Goal: Transaction & Acquisition: Purchase product/service

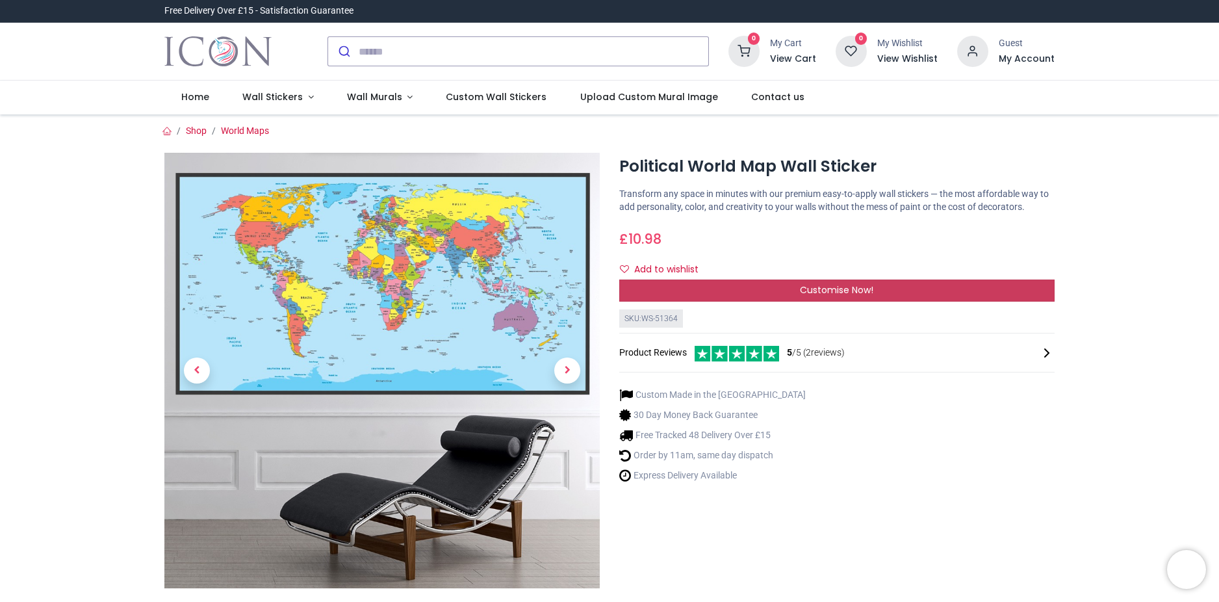
click at [793, 289] on div "Customise Now!" at bounding box center [836, 290] width 435 height 22
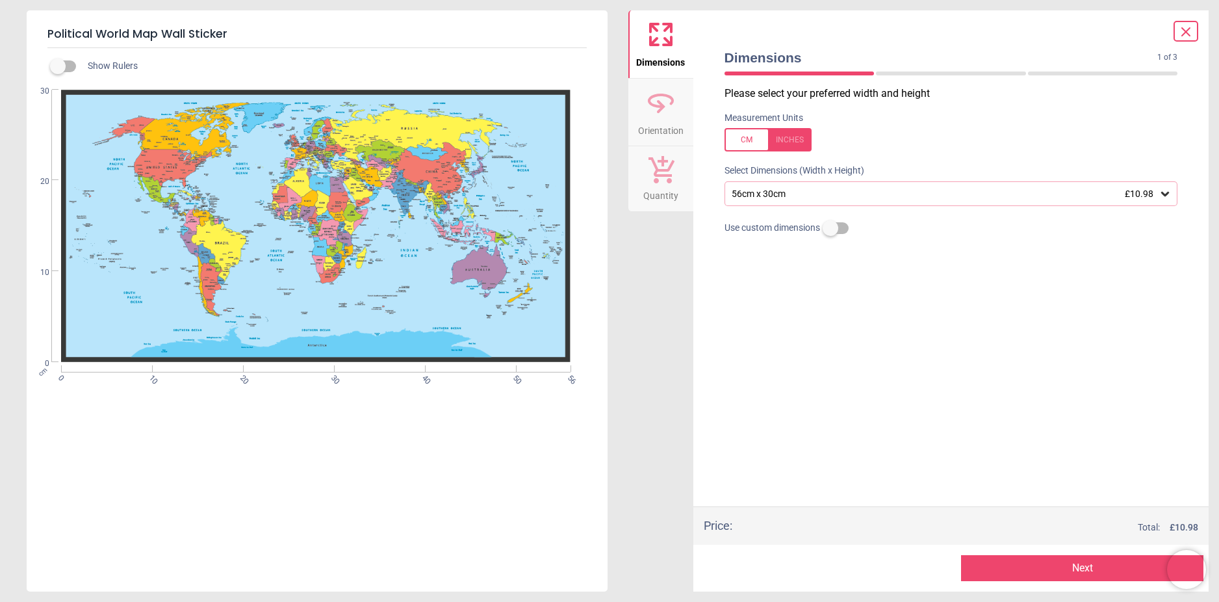
click at [1165, 192] on icon at bounding box center [1165, 193] width 13 height 13
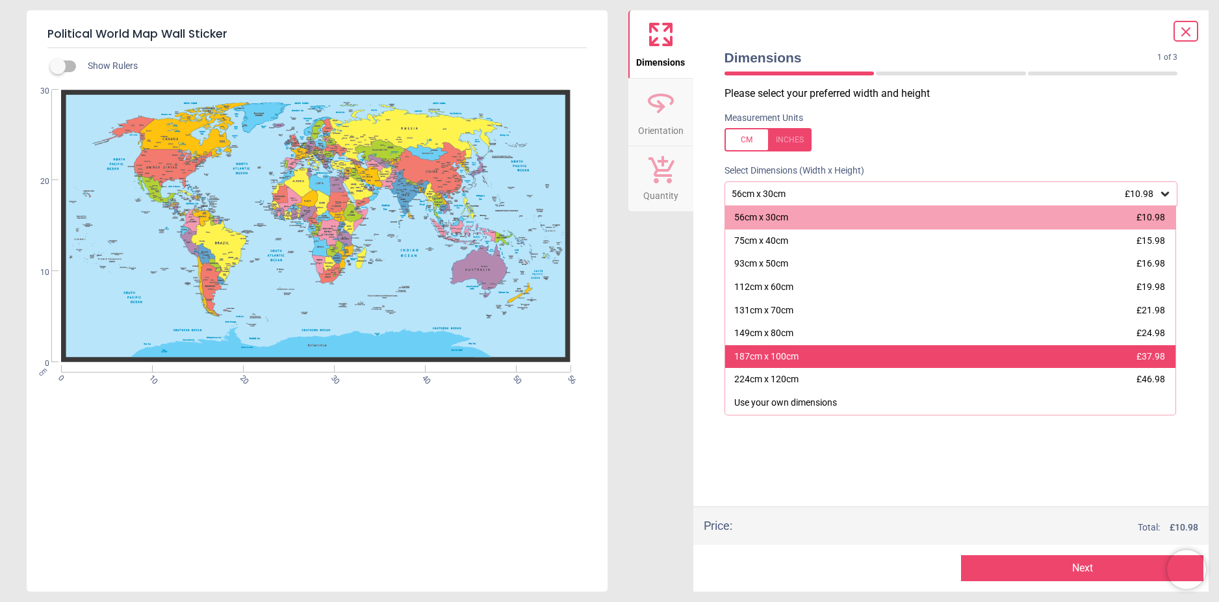
click at [755, 351] on div "187cm x 100cm" at bounding box center [766, 356] width 64 height 13
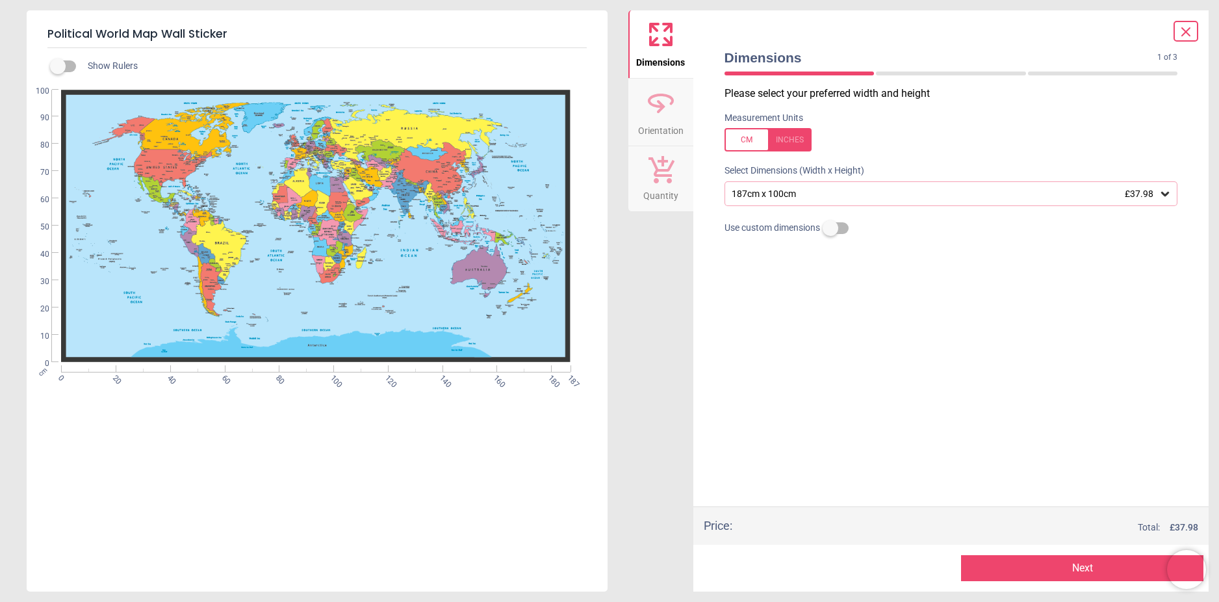
click at [1168, 195] on icon at bounding box center [1166, 194] width 8 height 5
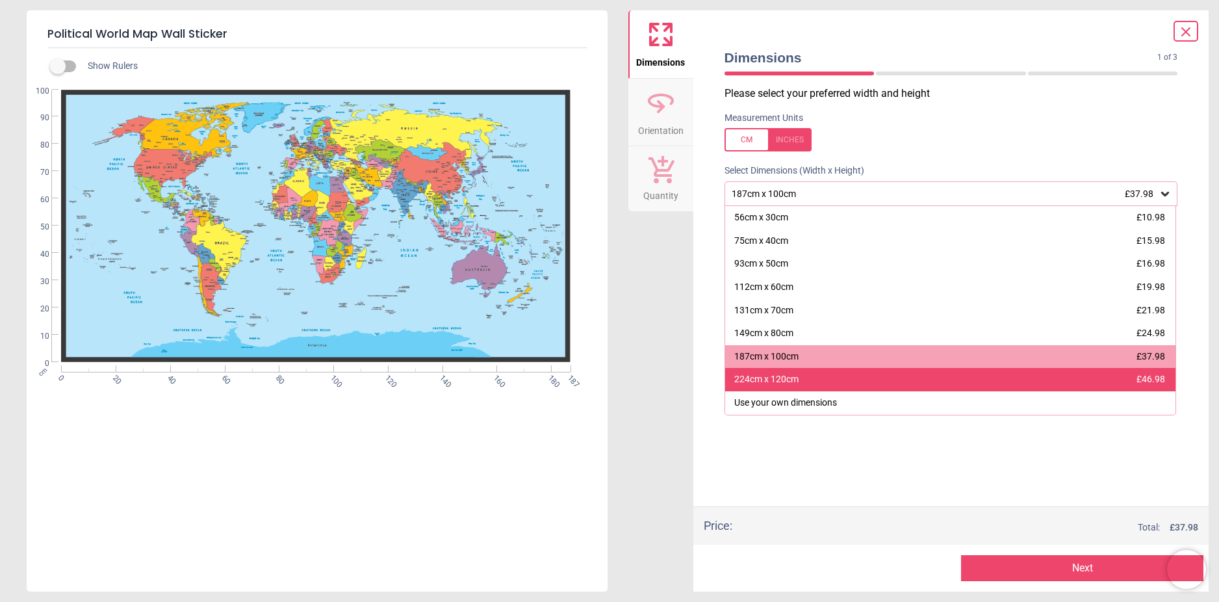
click at [912, 383] on div "224cm x 120cm £46.98" at bounding box center [950, 379] width 451 height 23
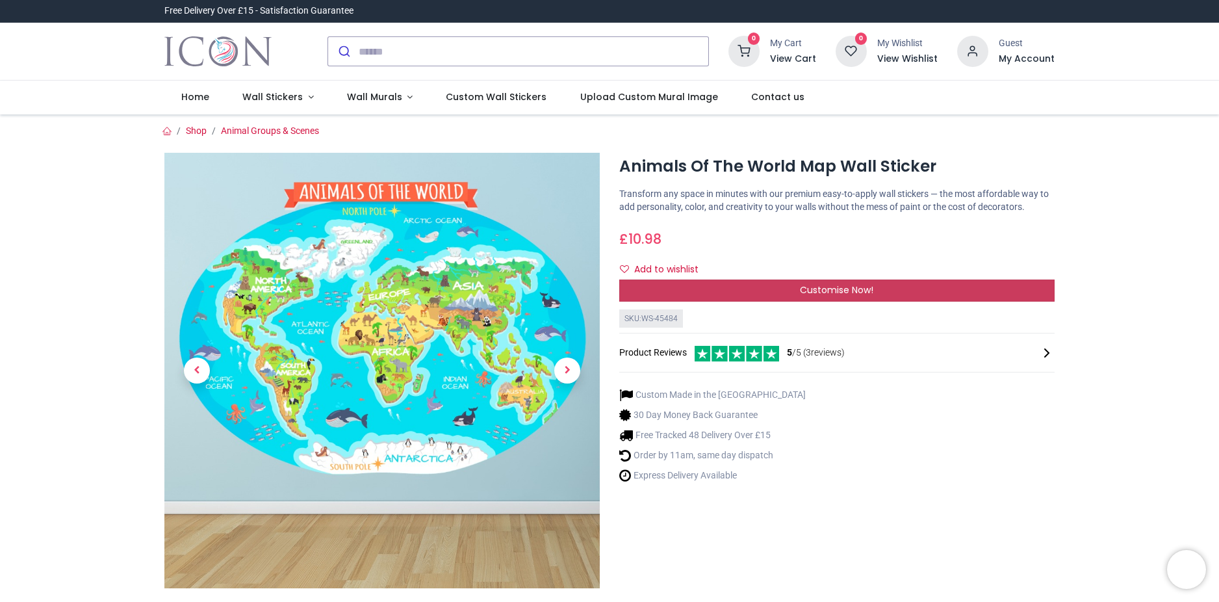
click at [792, 281] on div "Customise Now!" at bounding box center [836, 290] width 435 height 22
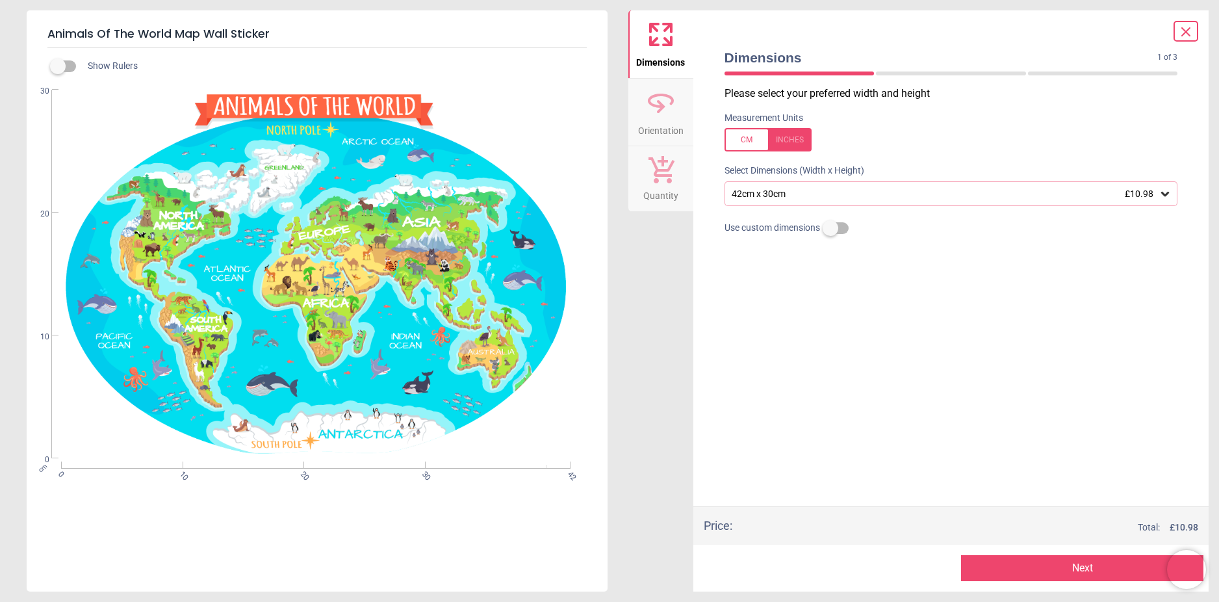
click at [1166, 194] on icon at bounding box center [1165, 193] width 13 height 13
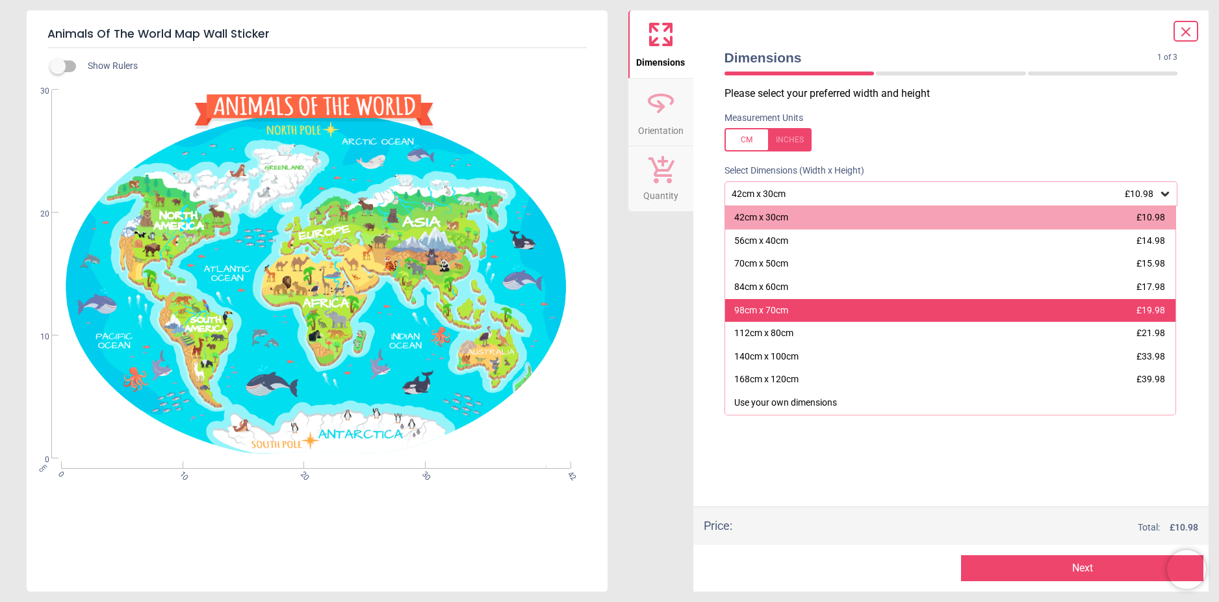
click at [1020, 317] on div "98cm x 70cm £19.98" at bounding box center [950, 310] width 451 height 23
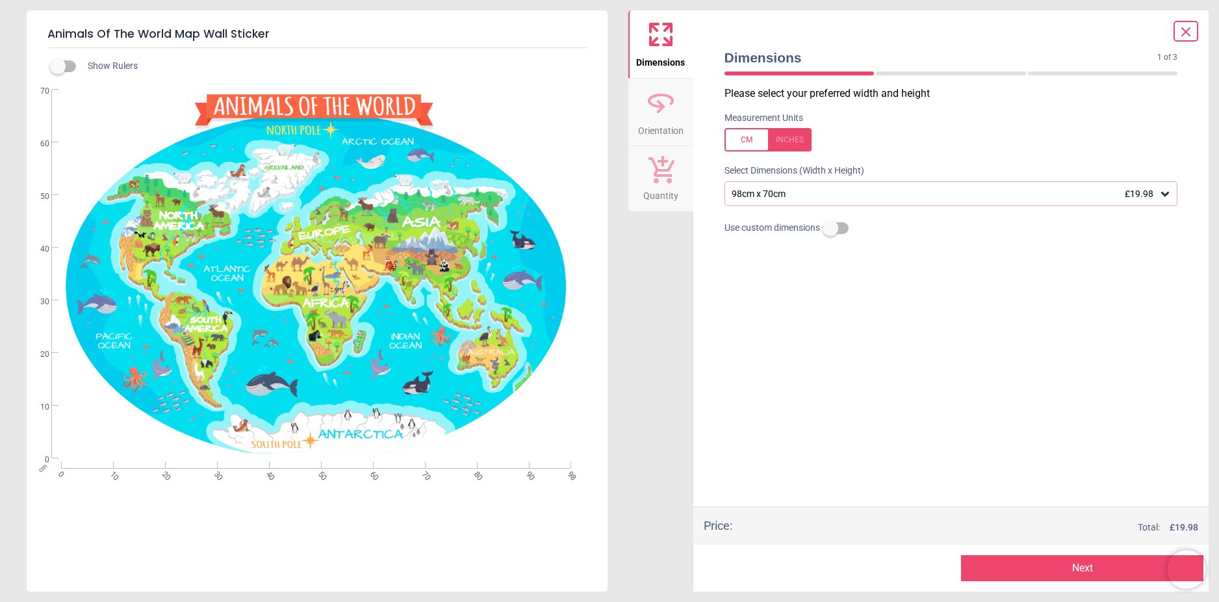
click at [1162, 192] on icon at bounding box center [1165, 193] width 13 height 13
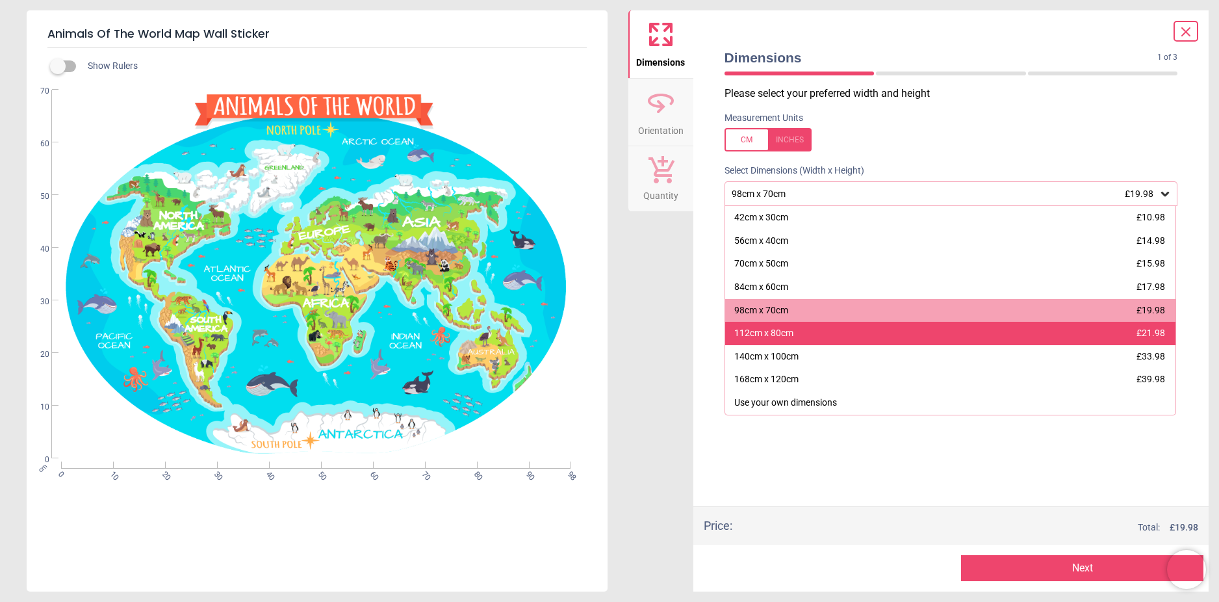
click at [966, 335] on div "112cm x 80cm £21.98" at bounding box center [950, 333] width 451 height 23
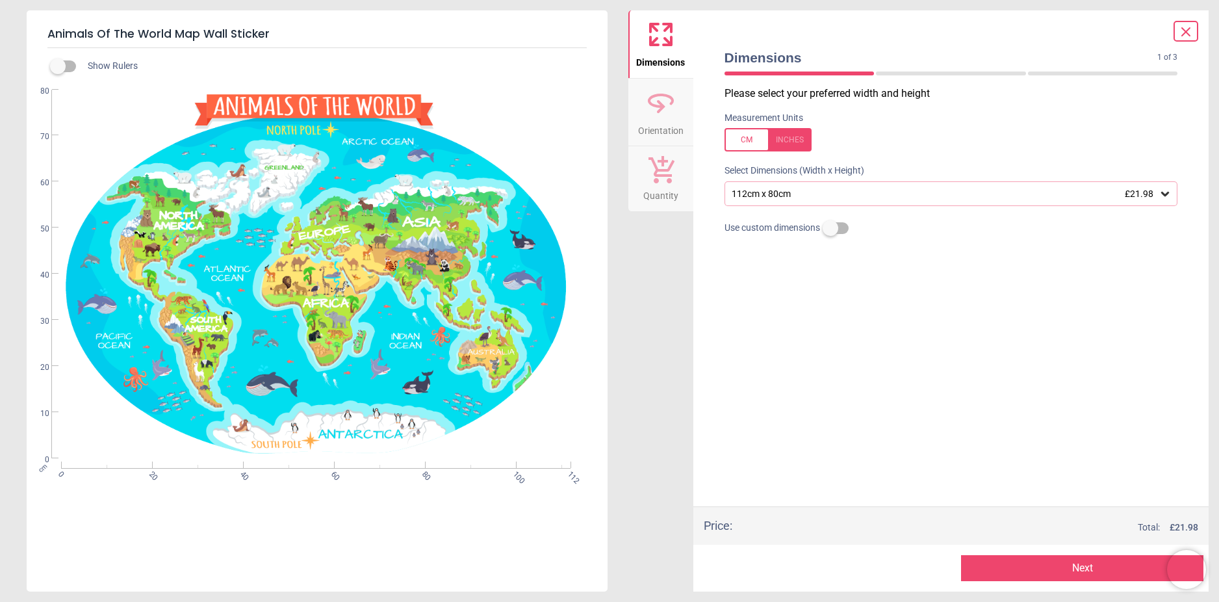
click at [1165, 194] on icon at bounding box center [1165, 193] width 13 height 13
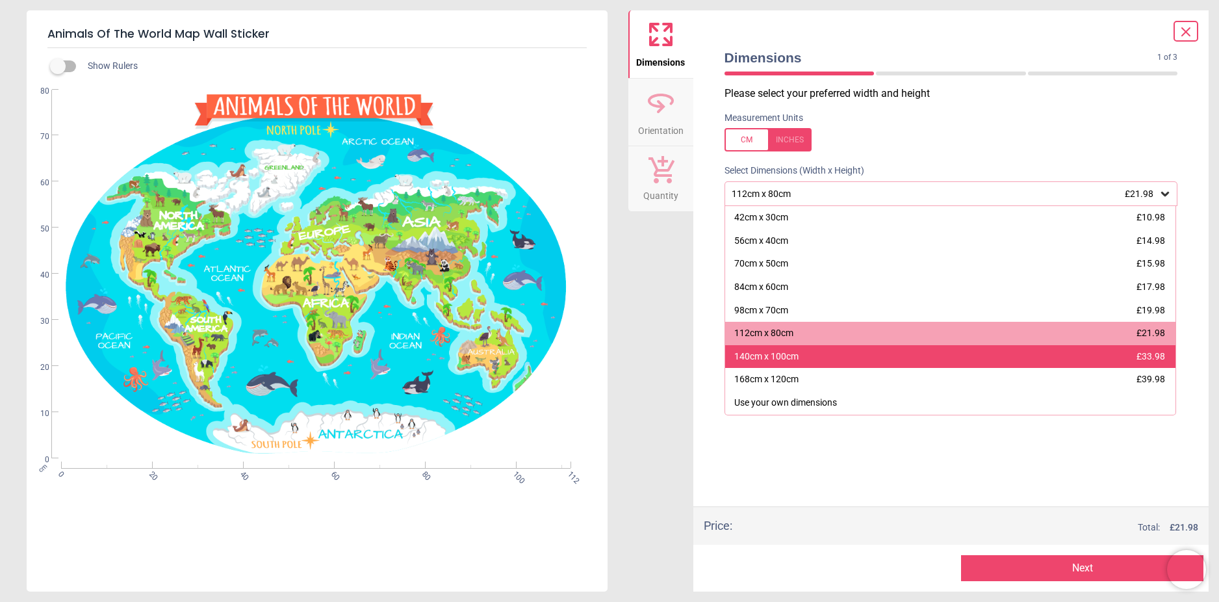
click at [918, 356] on div "140cm x 100cm £33.98" at bounding box center [950, 356] width 451 height 23
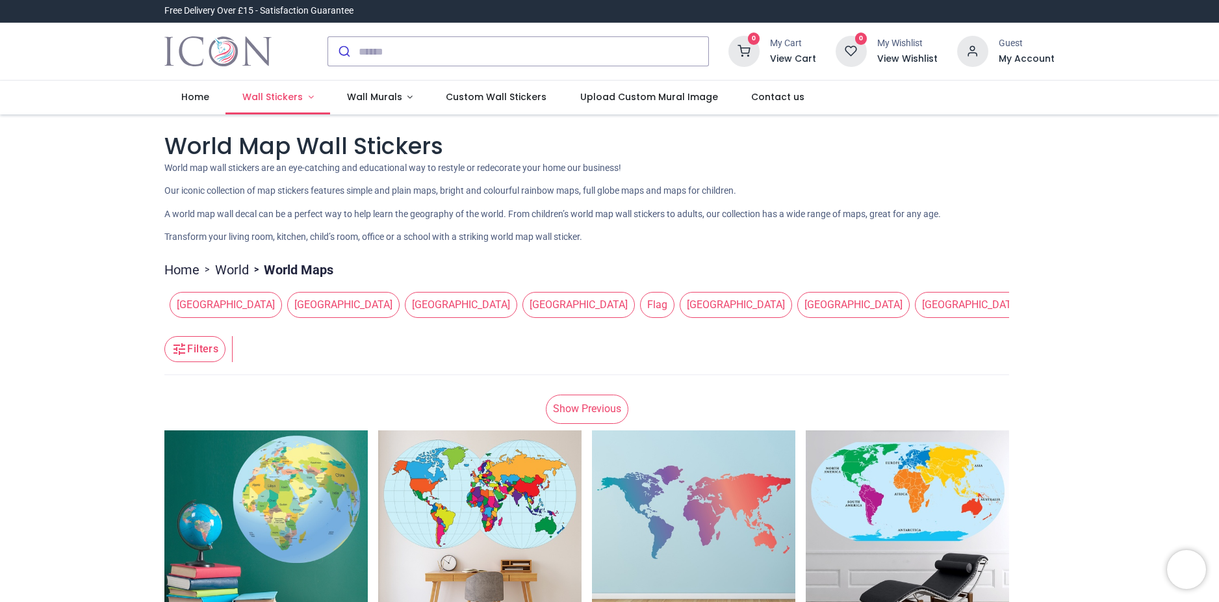
click at [300, 94] on span "Wall Stickers" at bounding box center [273, 96] width 63 height 13
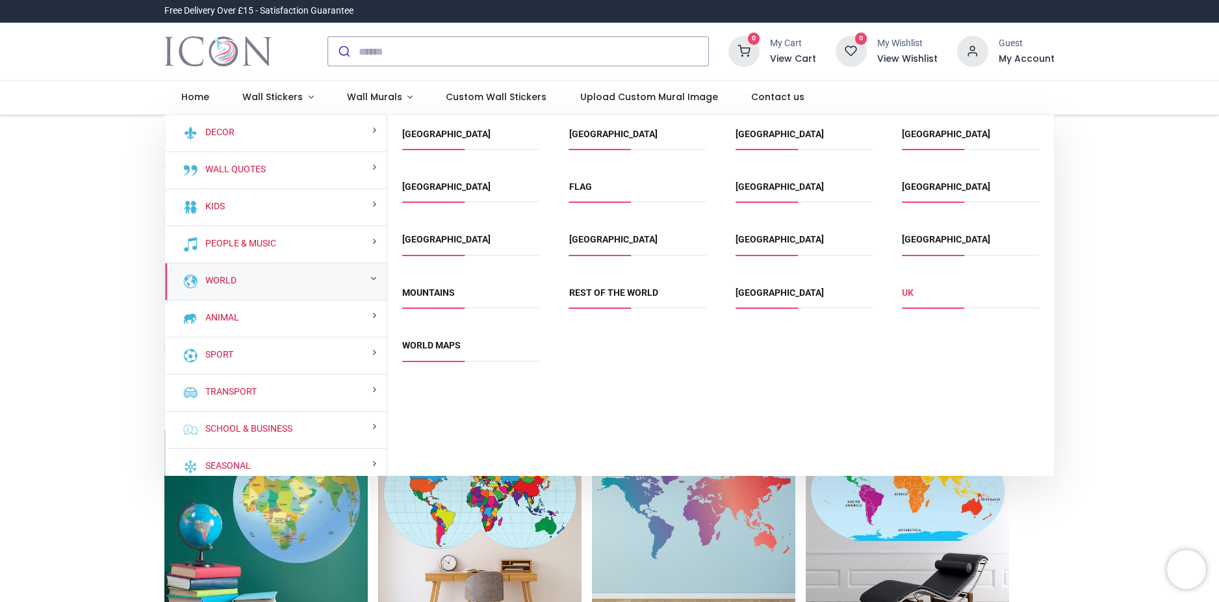
click at [910, 289] on link "UK" at bounding box center [908, 292] width 12 height 10
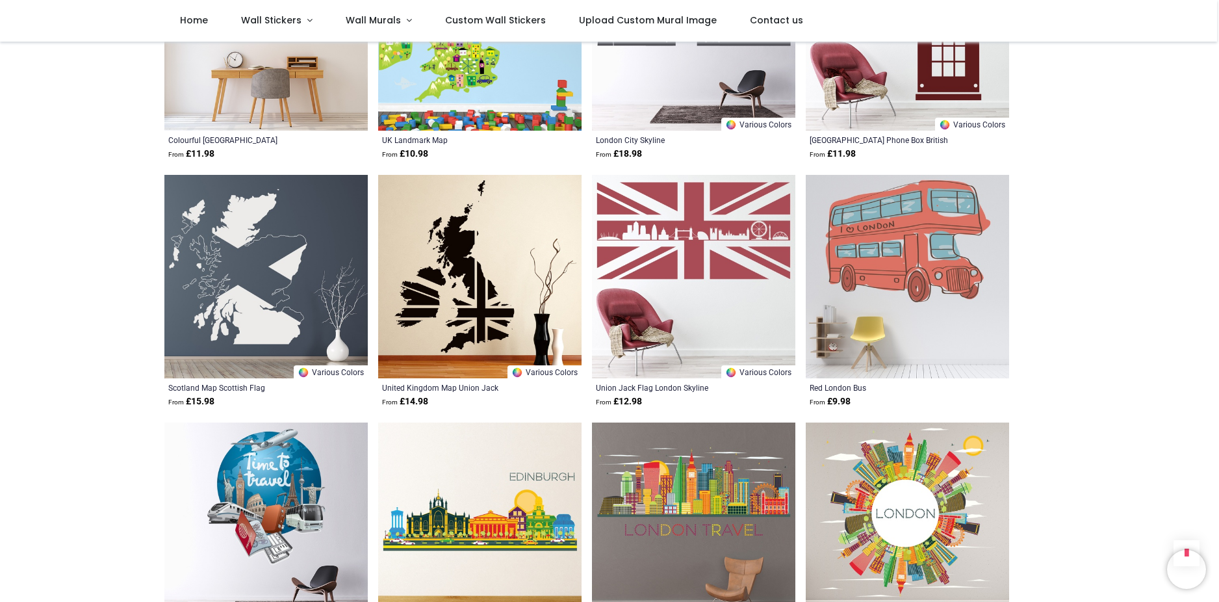
scroll to position [650, 0]
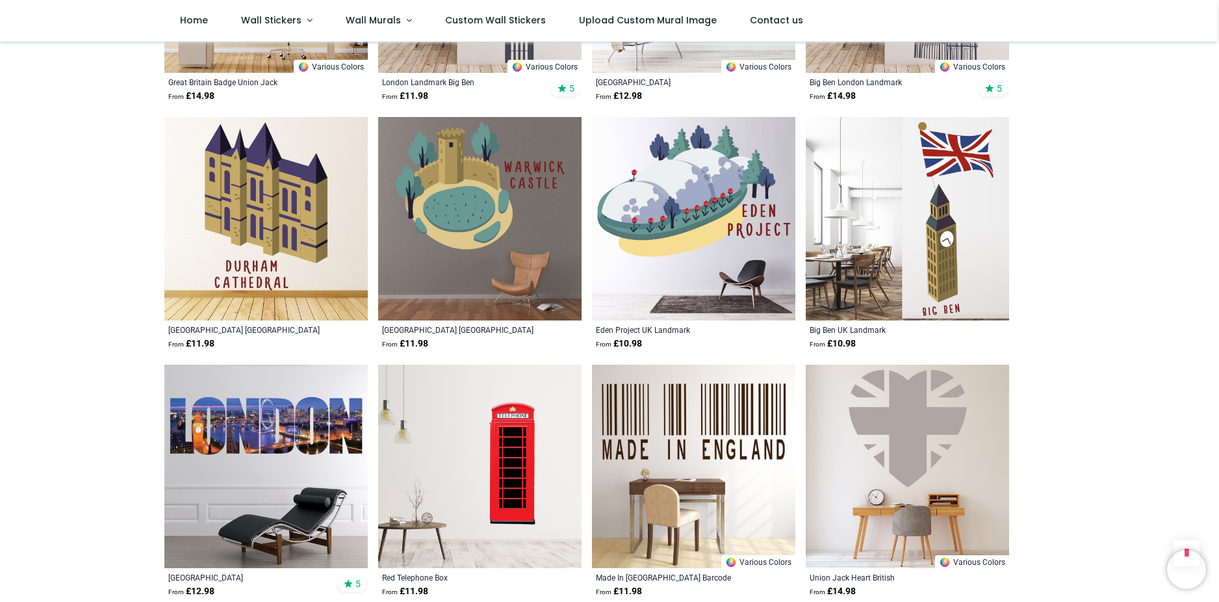
scroll to position [2470, 0]
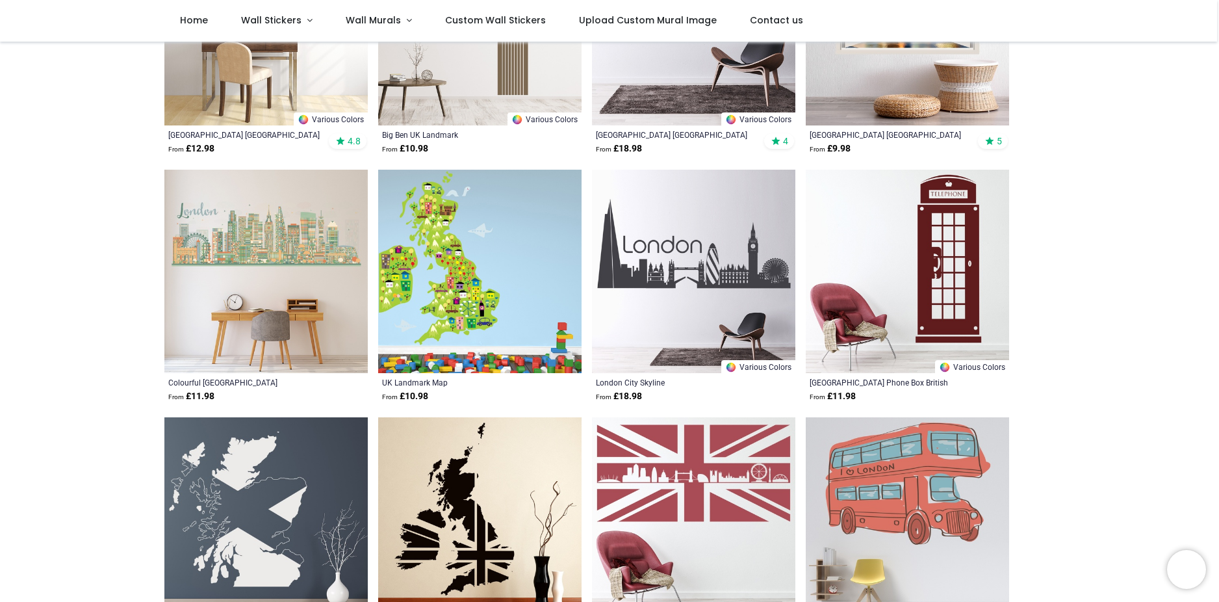
scroll to position [107, 0]
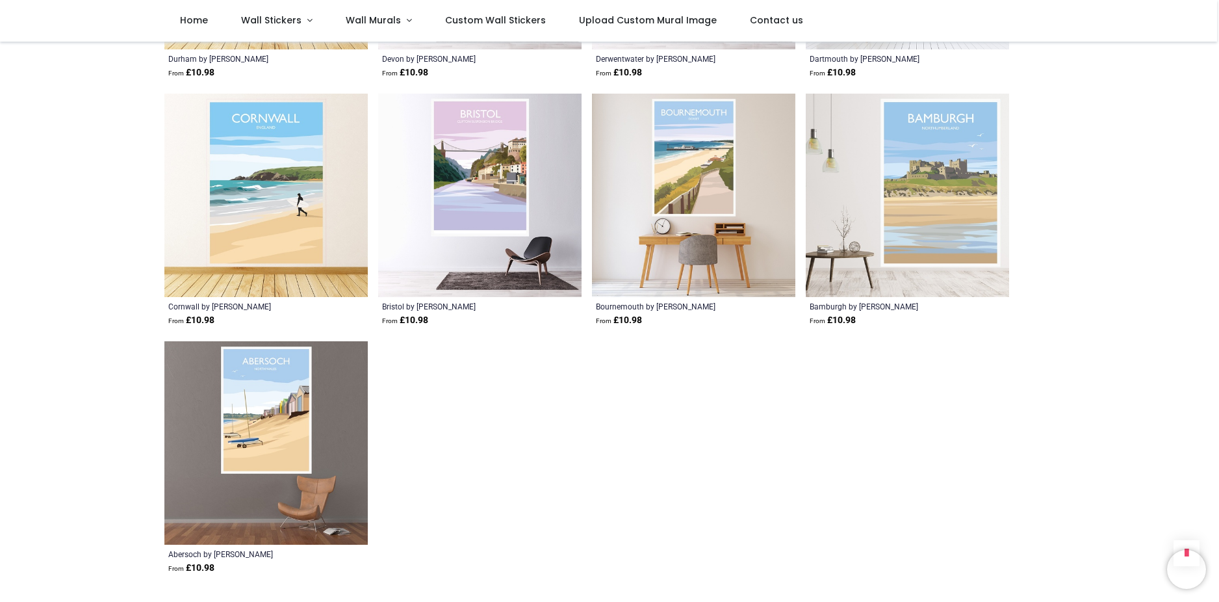
scroll to position [6045, 0]
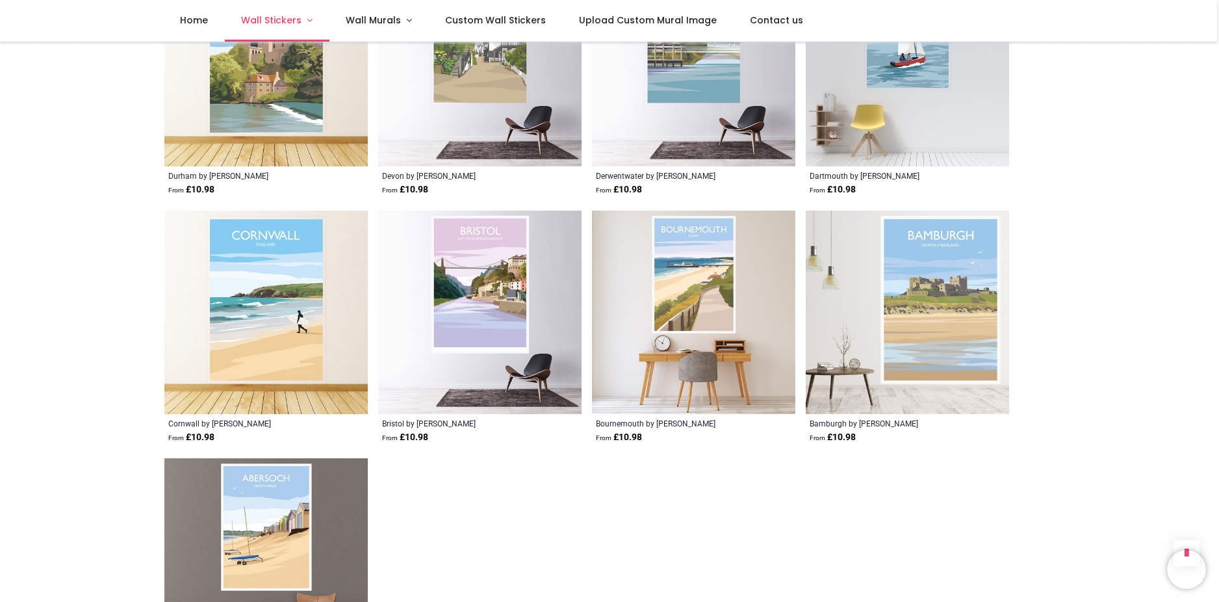
click at [304, 16] on link "Wall Stickers" at bounding box center [277, 21] width 105 height 42
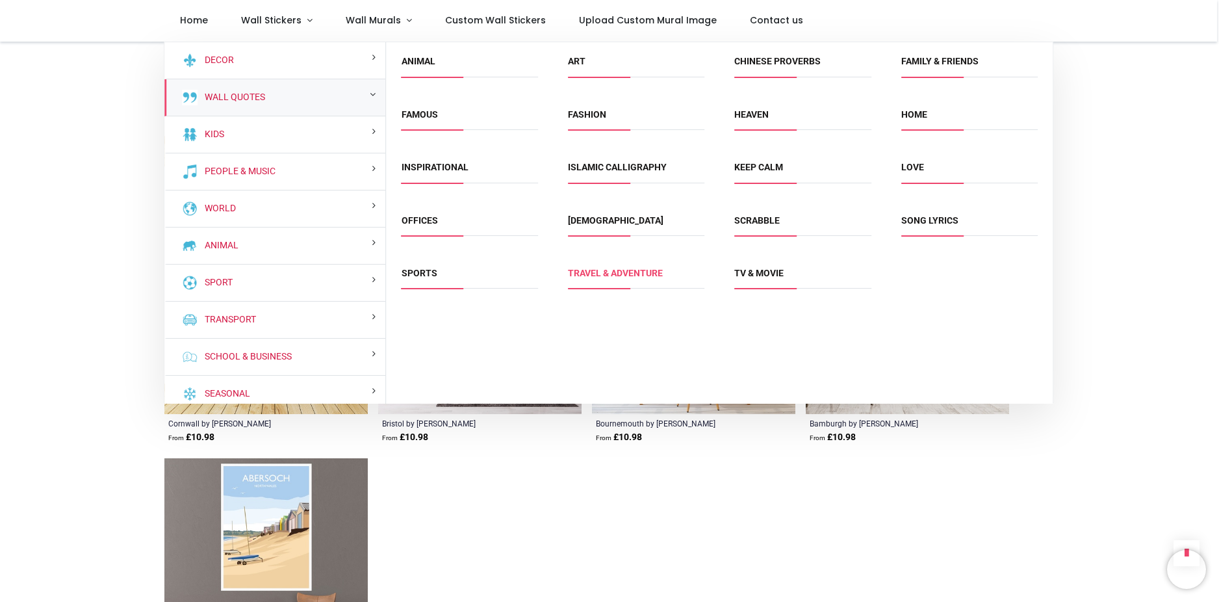
click at [610, 272] on link "Travel & Adventure" at bounding box center [615, 273] width 95 height 10
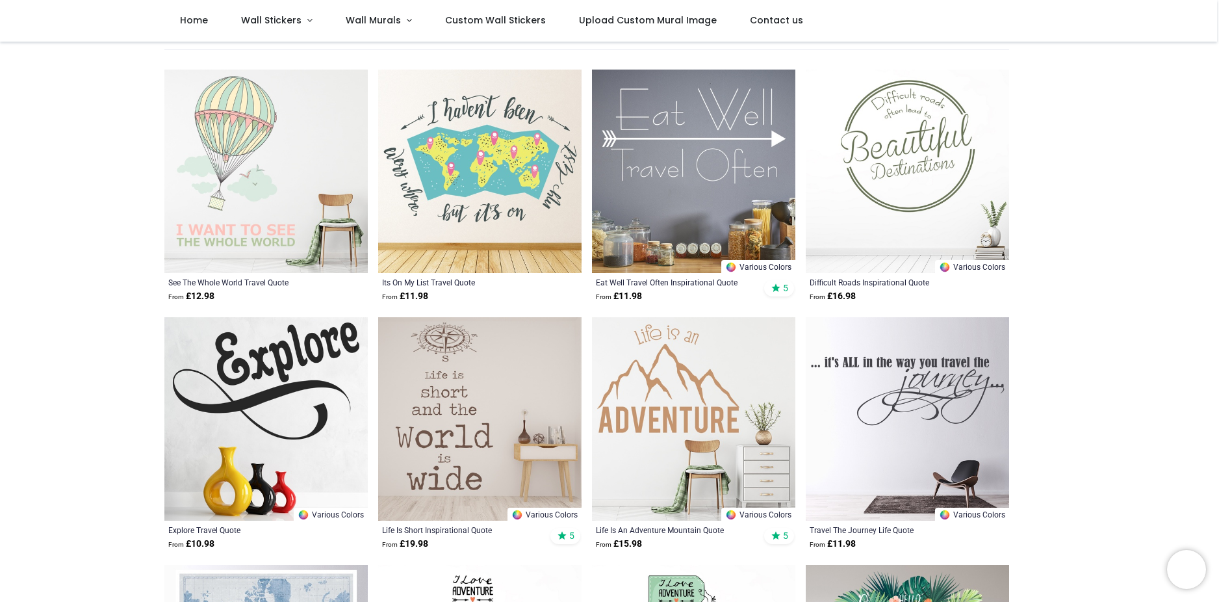
scroll to position [260, 0]
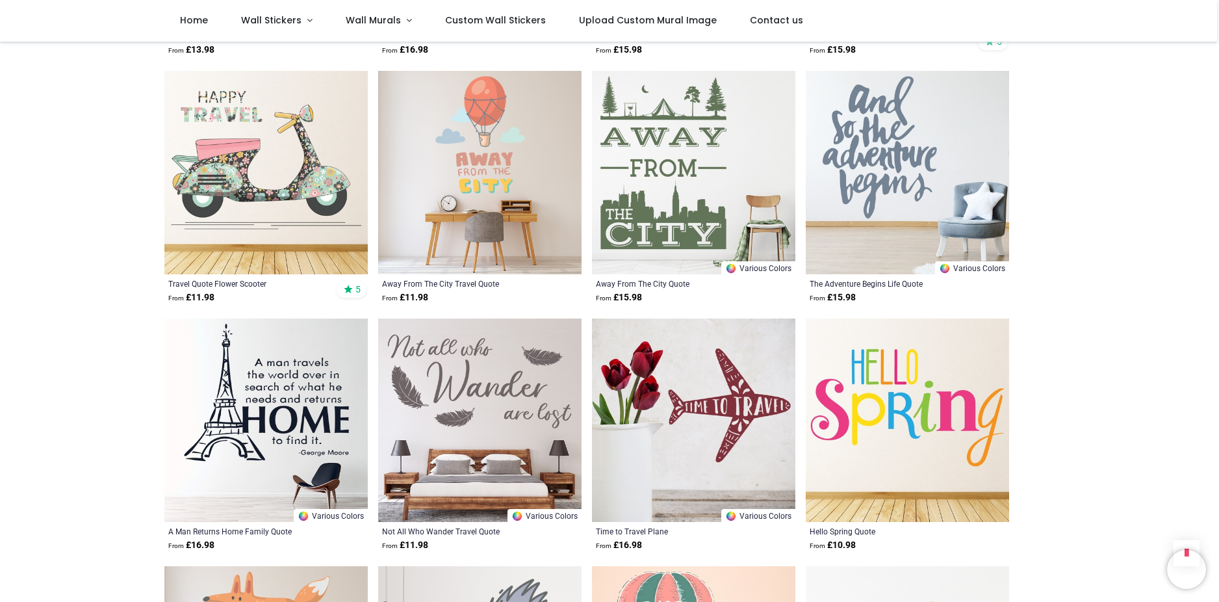
scroll to position [2145, 0]
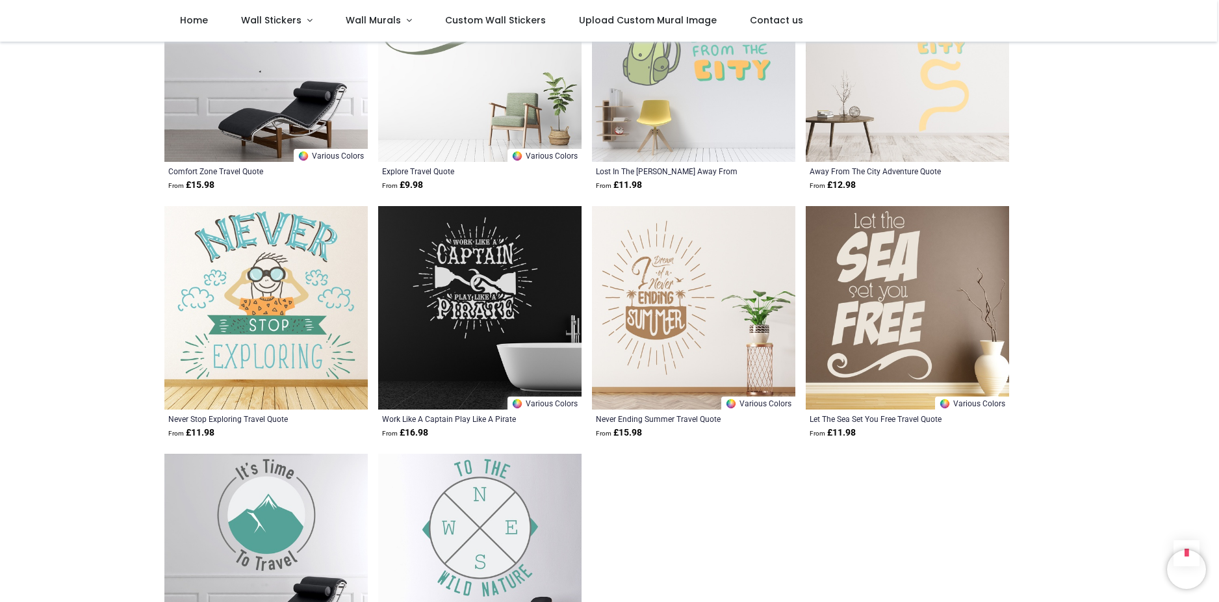
scroll to position [4030, 0]
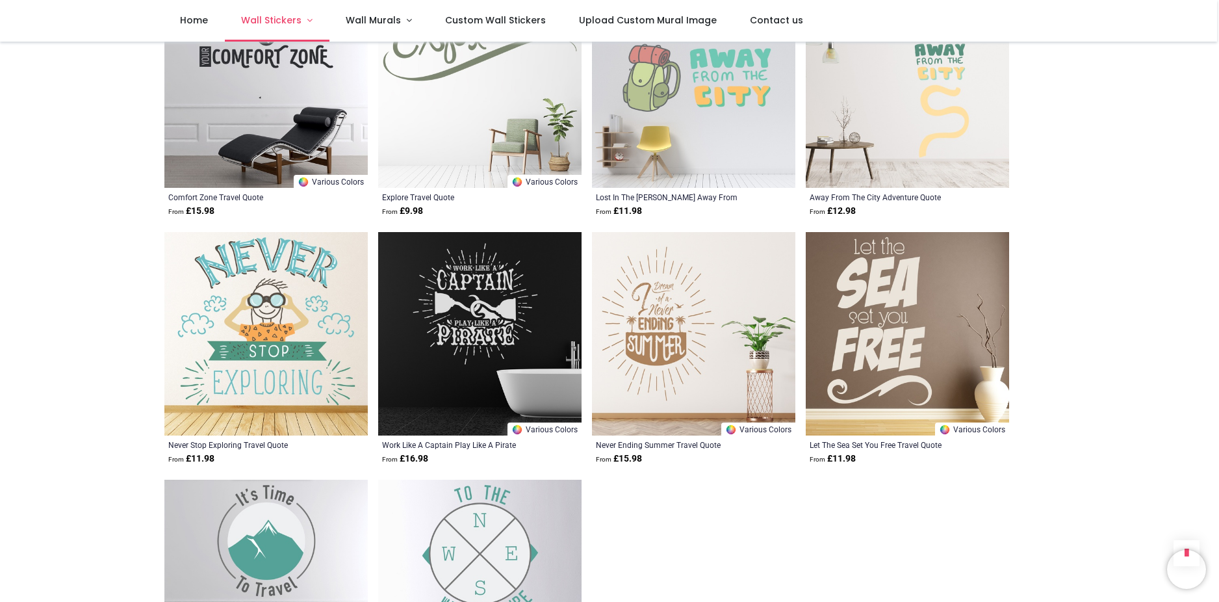
click at [298, 28] on link "Wall Stickers" at bounding box center [277, 21] width 105 height 42
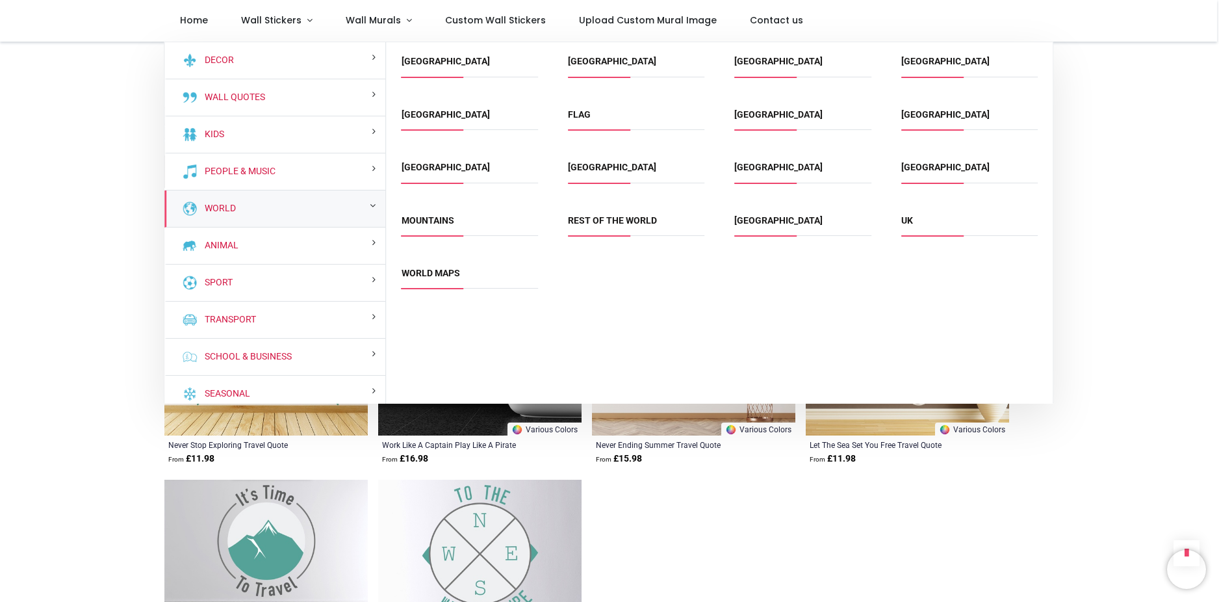
click at [594, 227] on span "Rest of the World" at bounding box center [636, 224] width 136 height 21
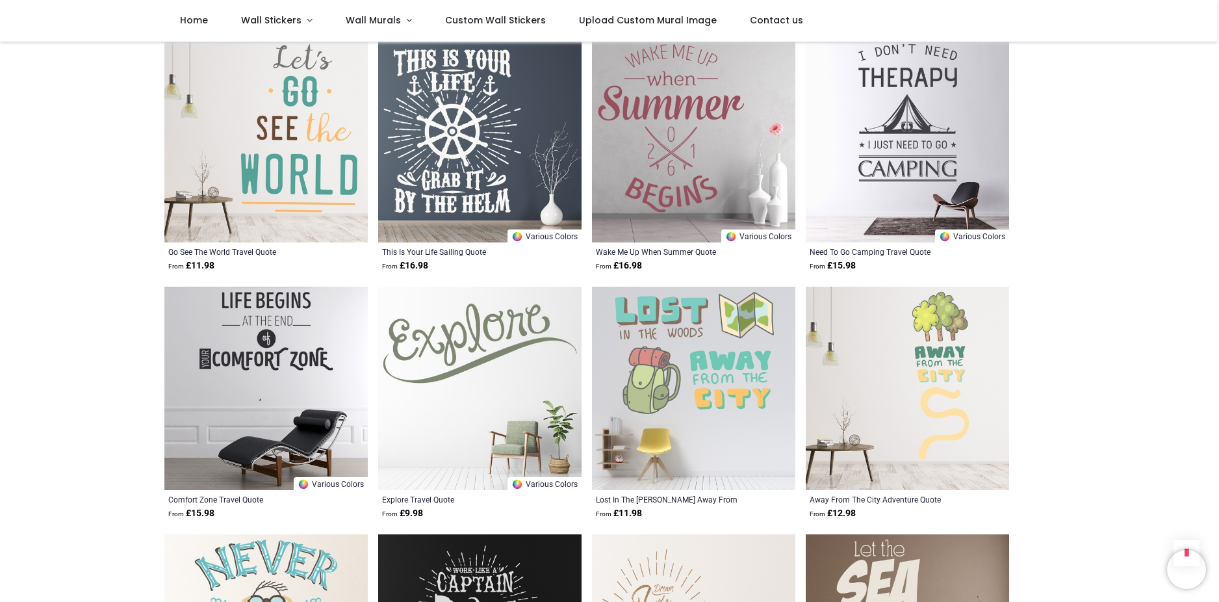
scroll to position [3640, 0]
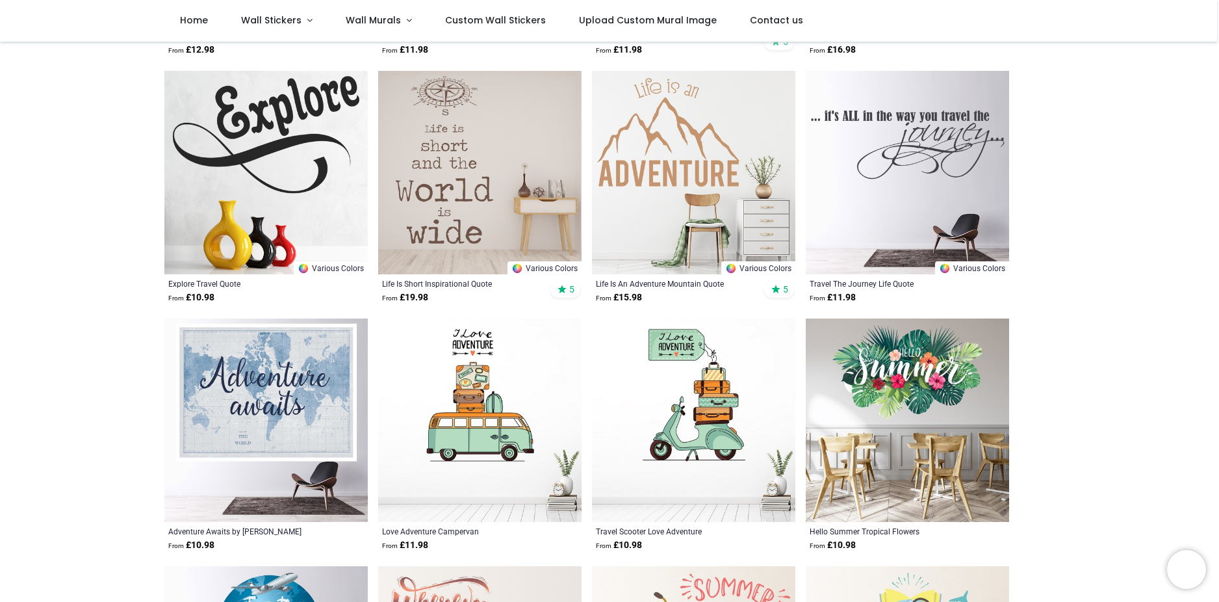
scroll to position [455, 0]
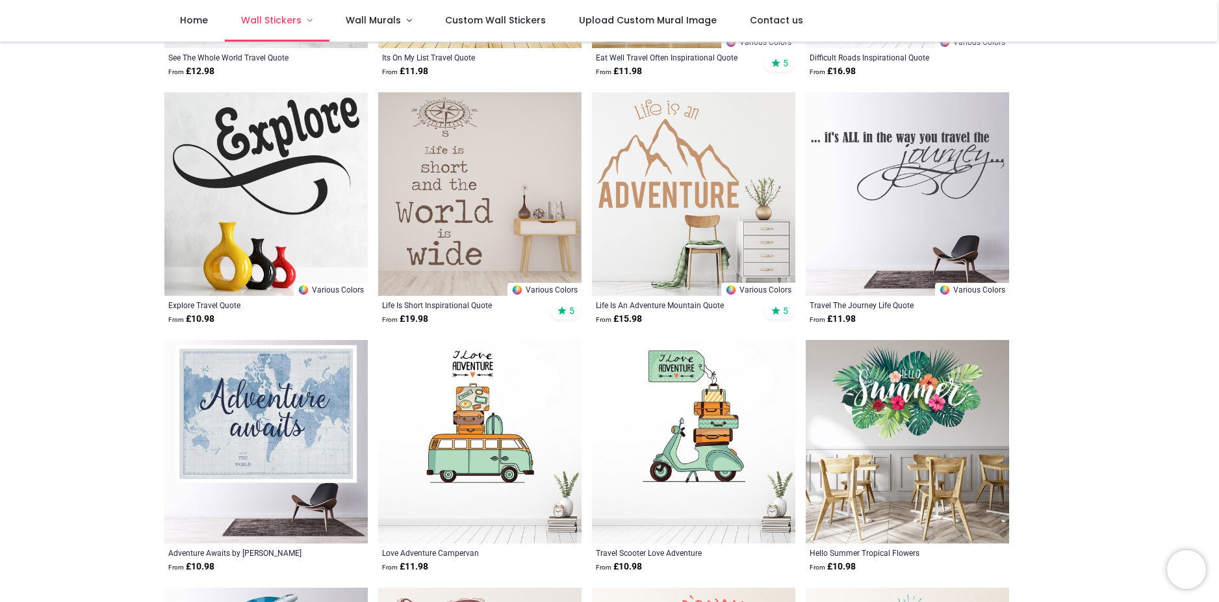
click at [273, 17] on span "Wall Stickers" at bounding box center [271, 20] width 60 height 13
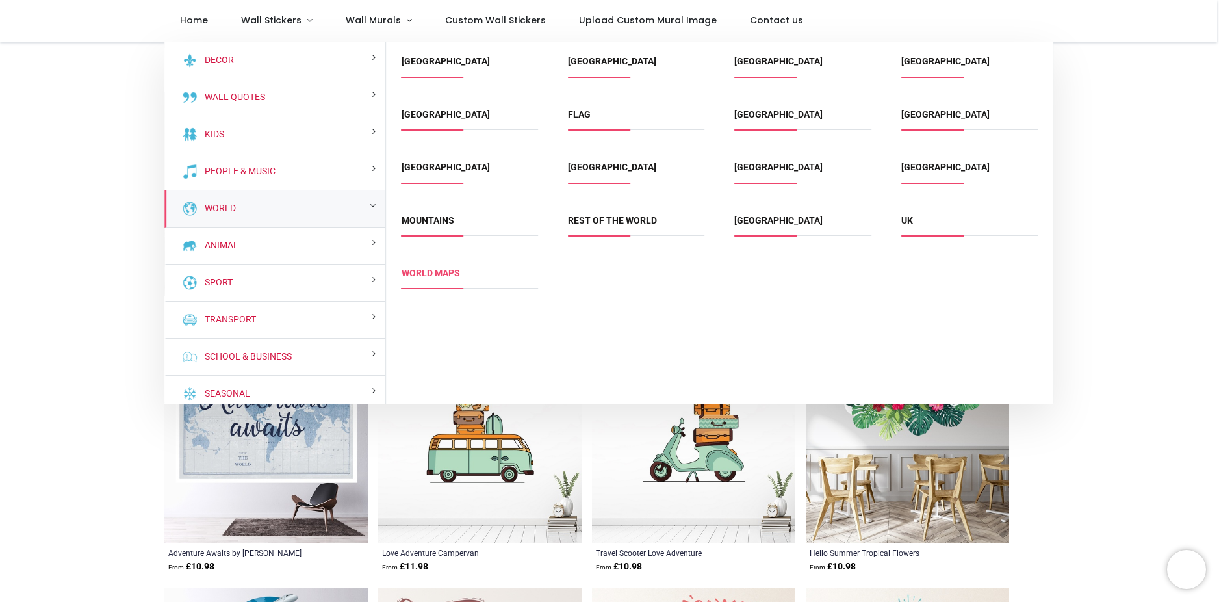
click at [441, 276] on link "World Maps" at bounding box center [431, 273] width 58 height 10
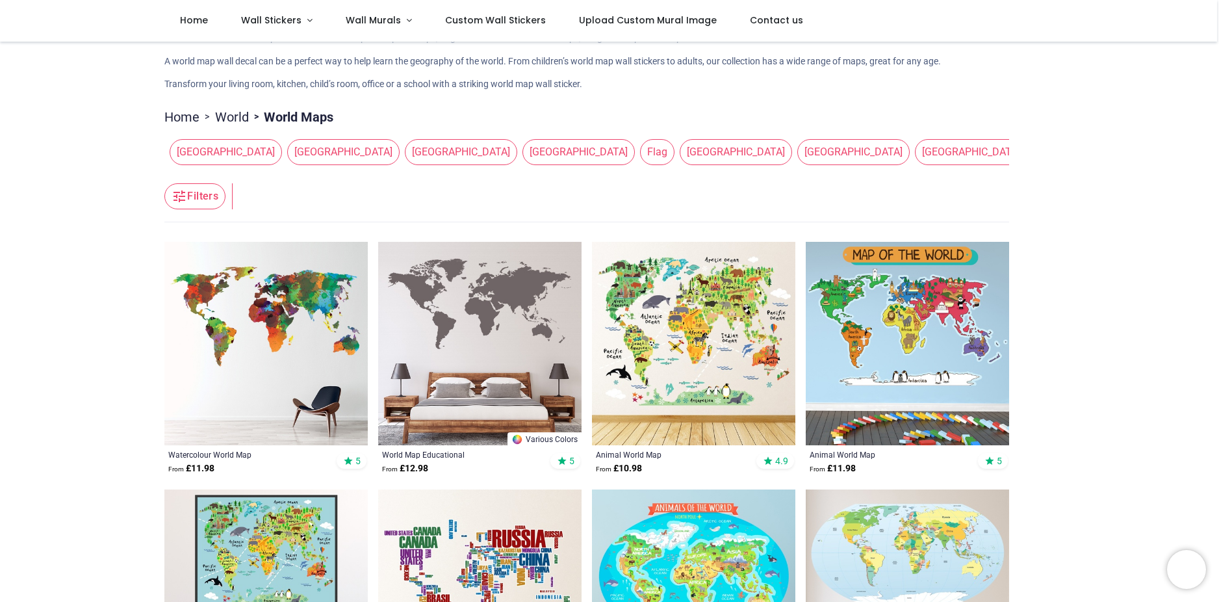
scroll to position [130, 0]
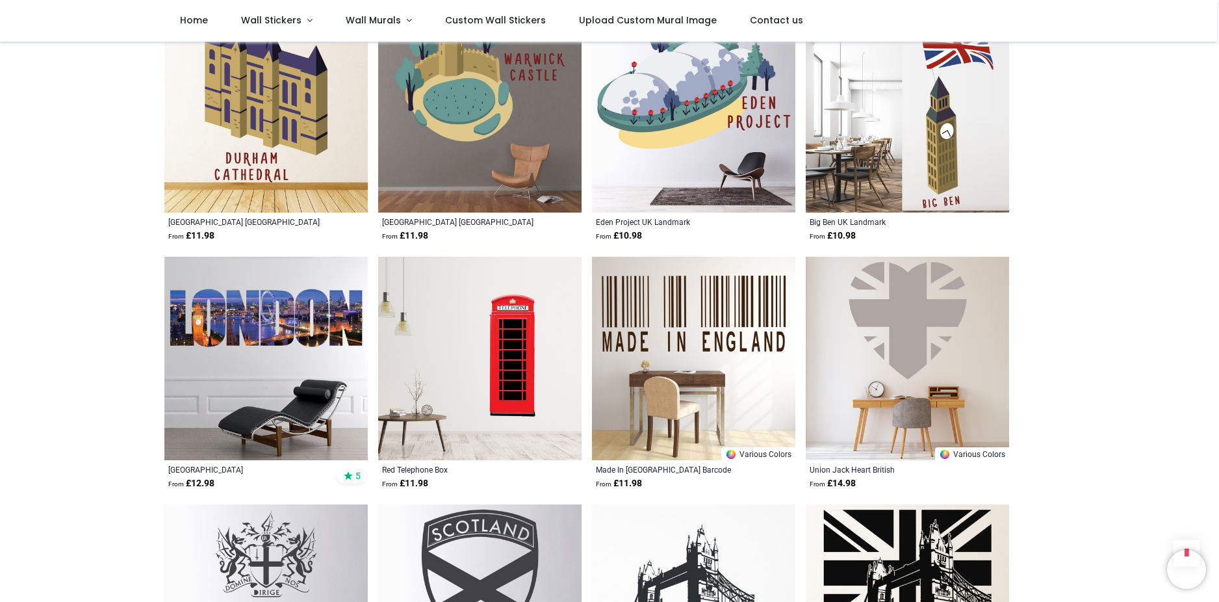
scroll to position [2730, 0]
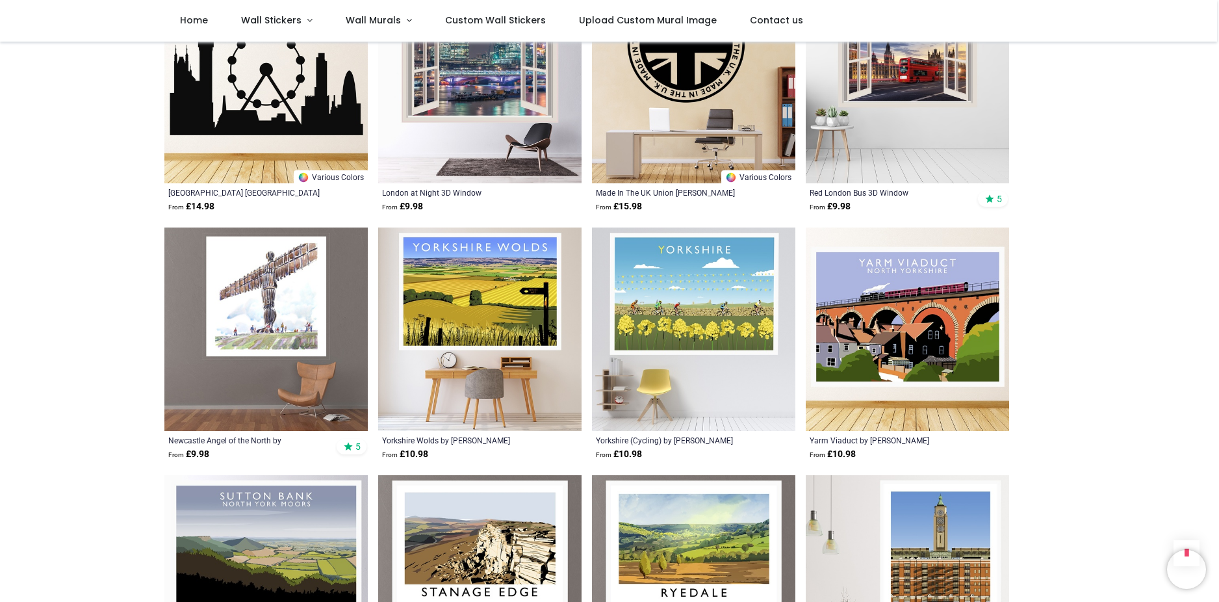
scroll to position [3315, 0]
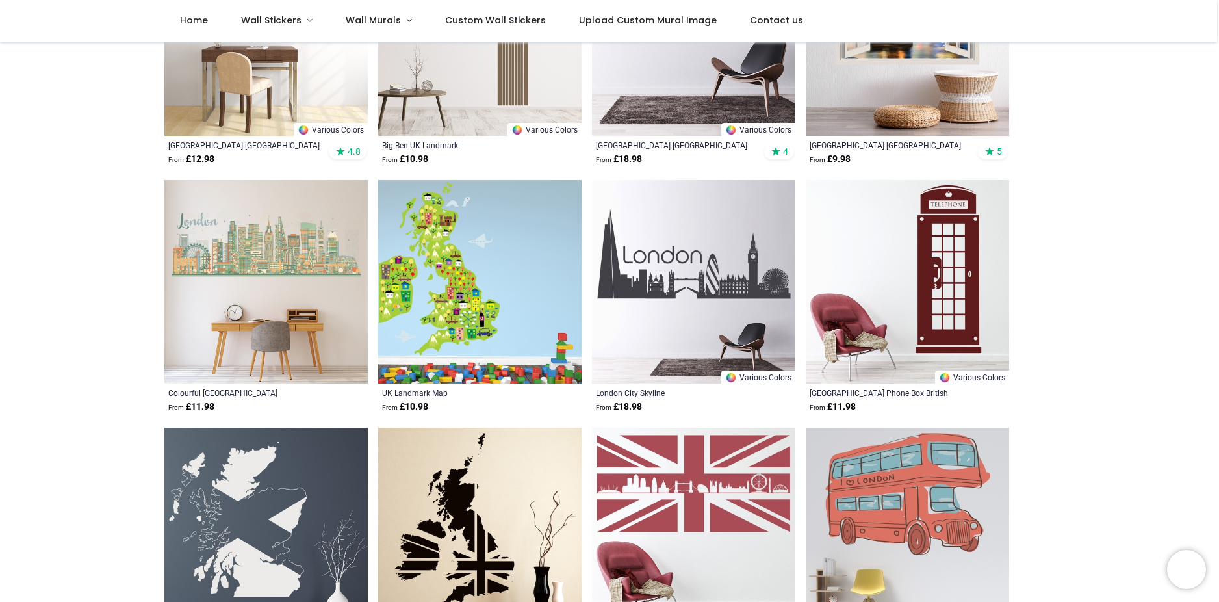
scroll to position [46, 0]
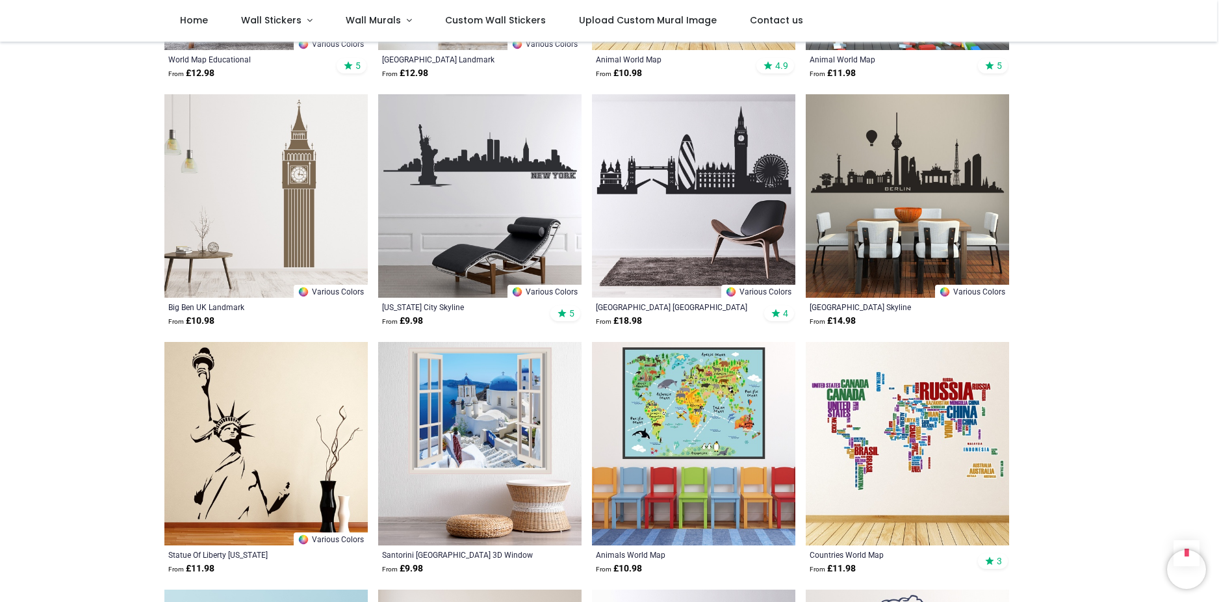
scroll to position [845, 0]
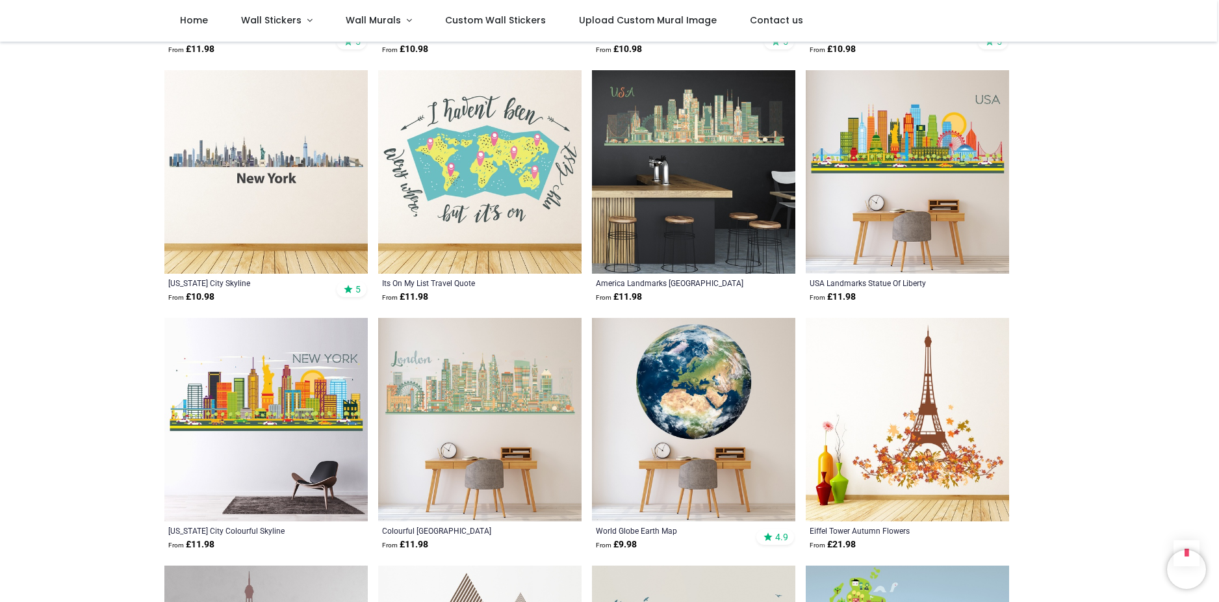
scroll to position [2781, 0]
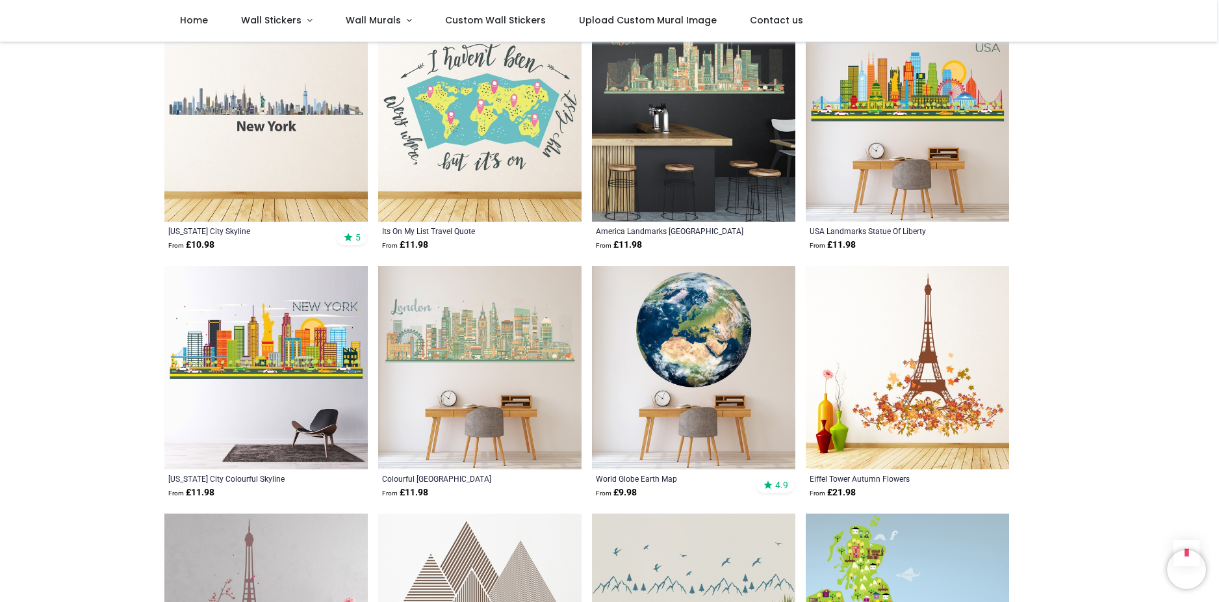
click at [688, 346] on img at bounding box center [693, 367] width 203 height 203
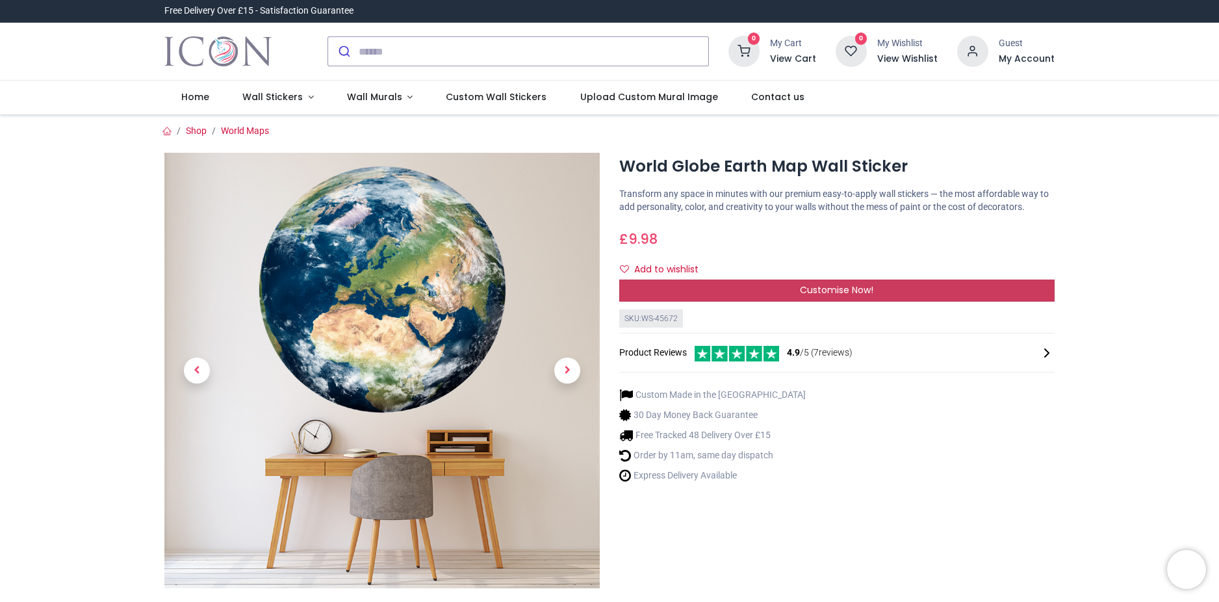
click at [809, 297] on div "Customise Now!" at bounding box center [836, 290] width 435 height 22
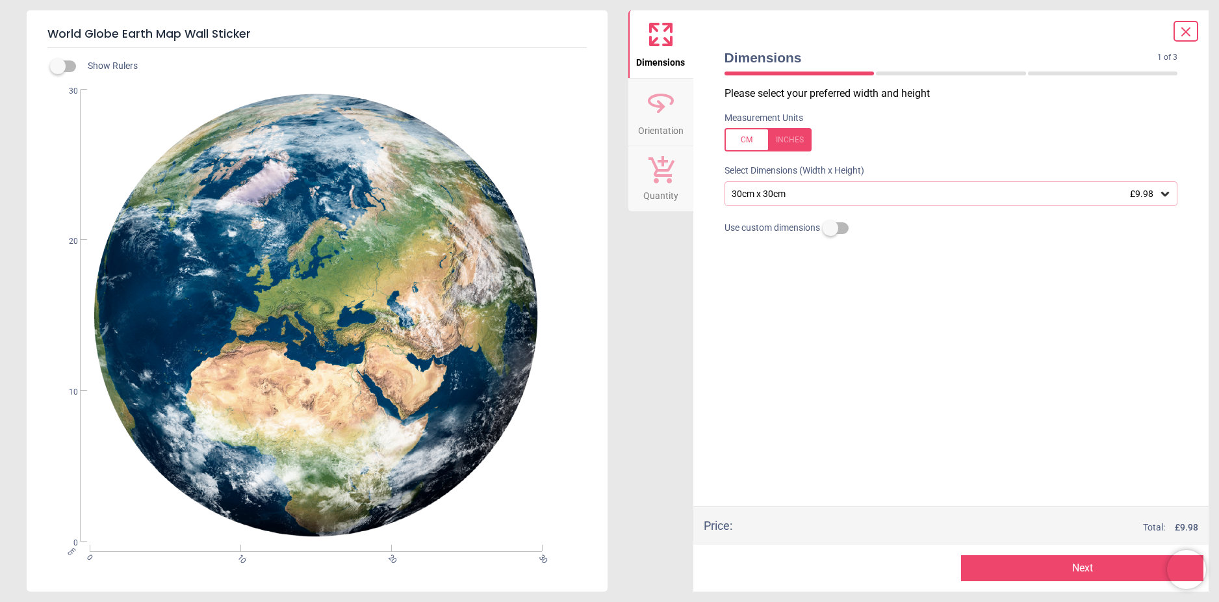
click at [1169, 196] on icon at bounding box center [1165, 193] width 13 height 13
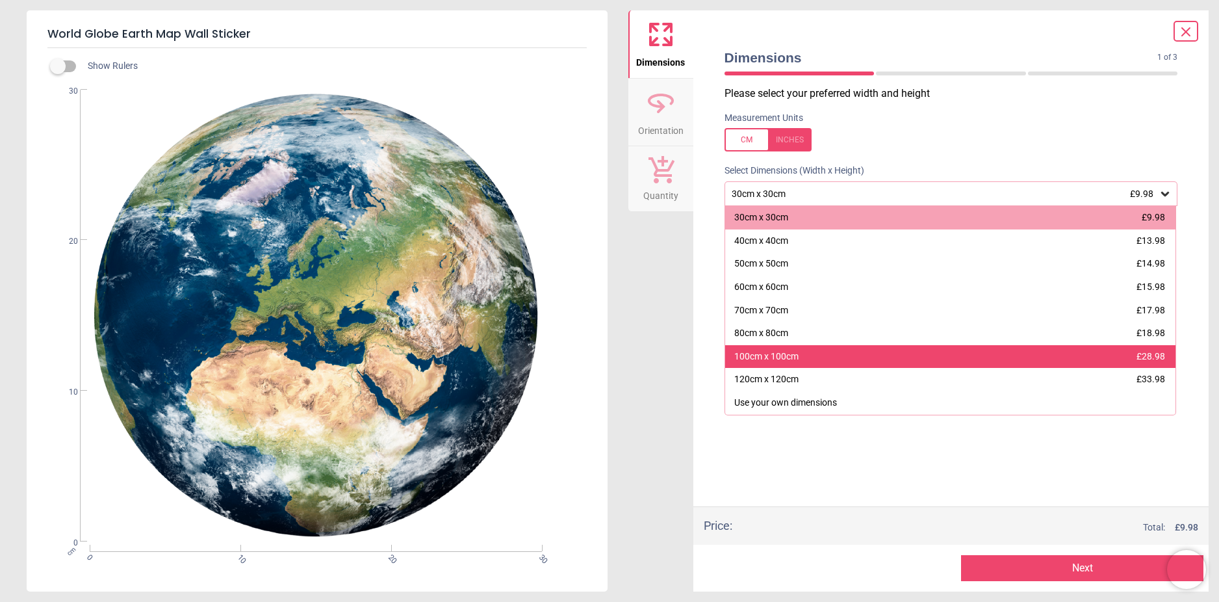
click at [890, 354] on div "100cm x 100cm £28.98" at bounding box center [950, 356] width 451 height 23
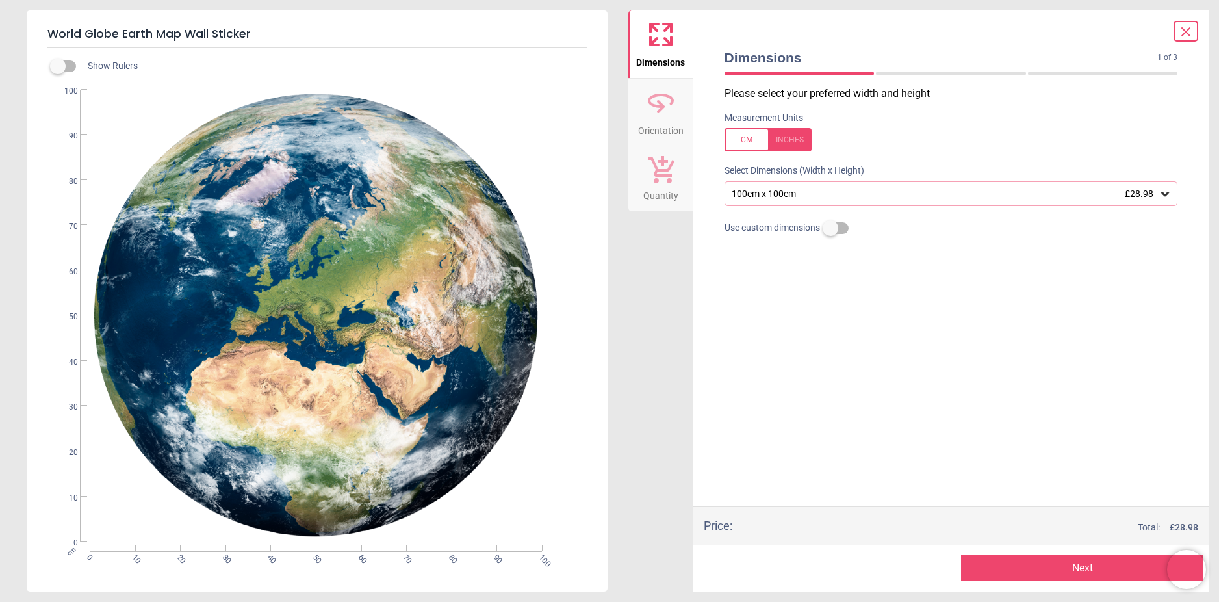
click at [1167, 194] on icon at bounding box center [1165, 193] width 13 height 13
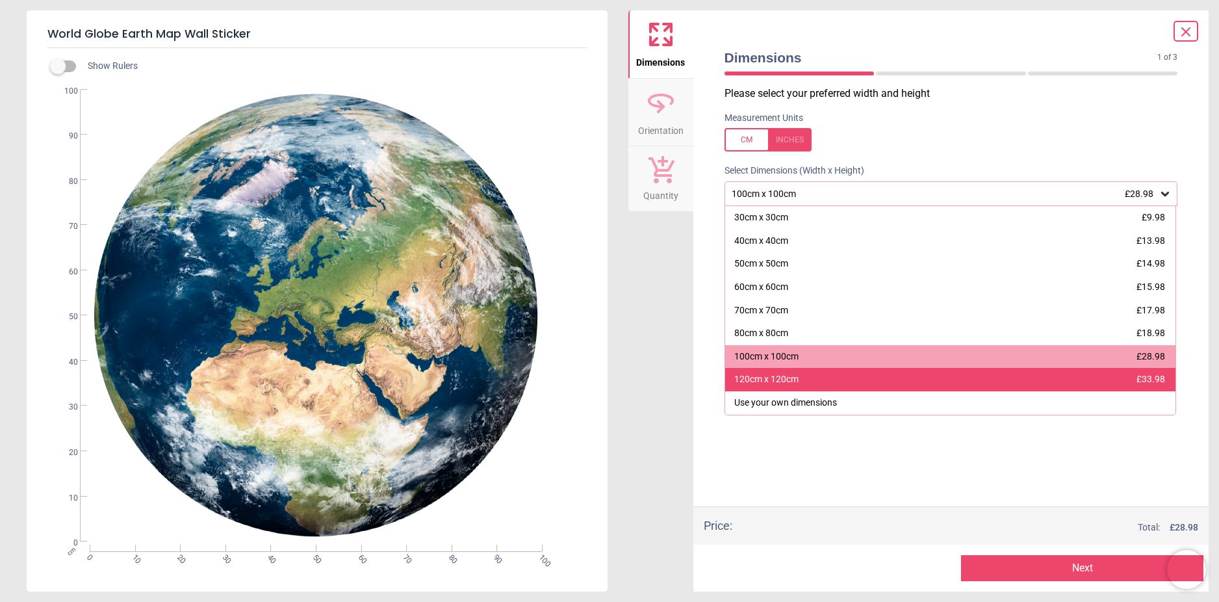
click at [1054, 380] on div "120cm x 120cm £33.98" at bounding box center [950, 379] width 451 height 23
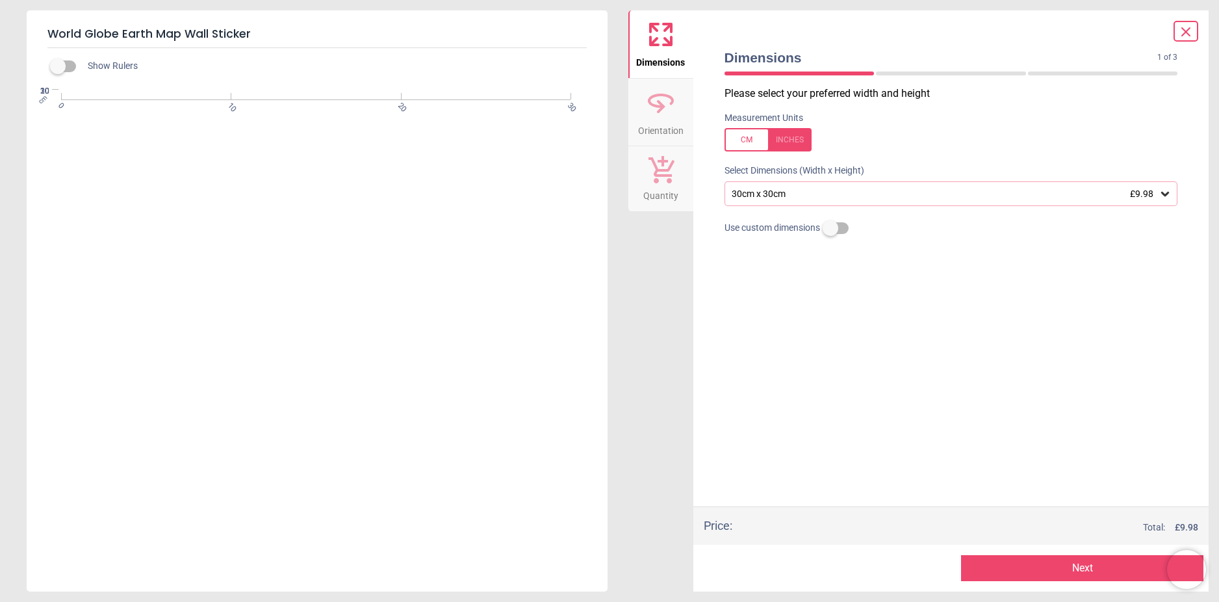
click at [1168, 196] on icon at bounding box center [1165, 193] width 13 height 13
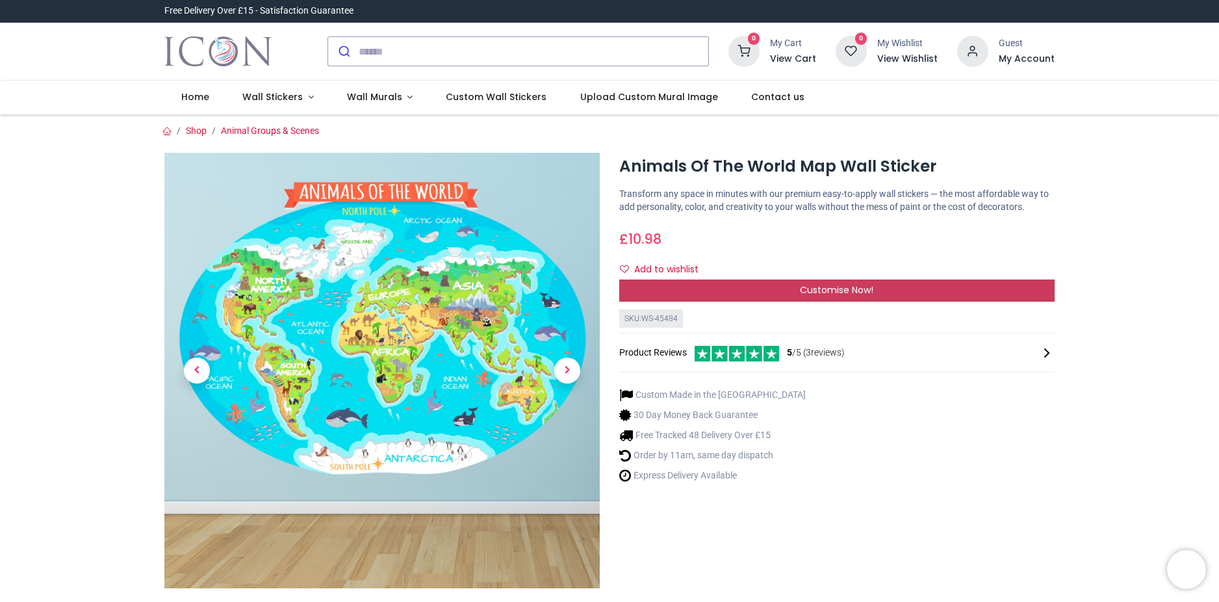
click at [1014, 292] on div "Customise Now!" at bounding box center [836, 290] width 435 height 22
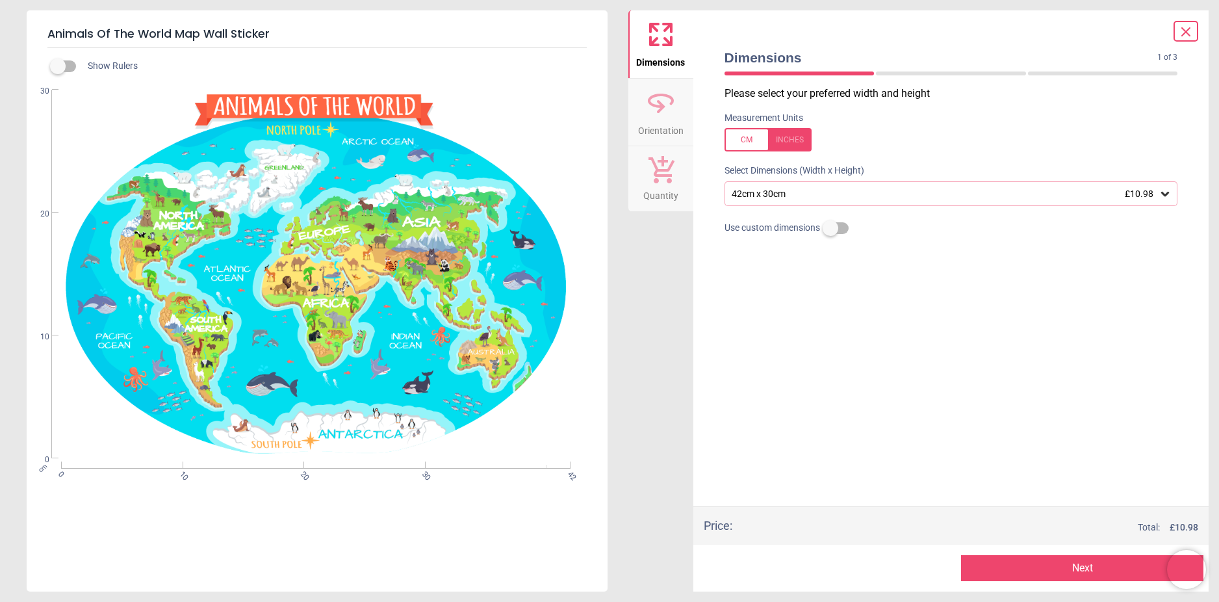
click at [1168, 192] on icon at bounding box center [1165, 193] width 13 height 13
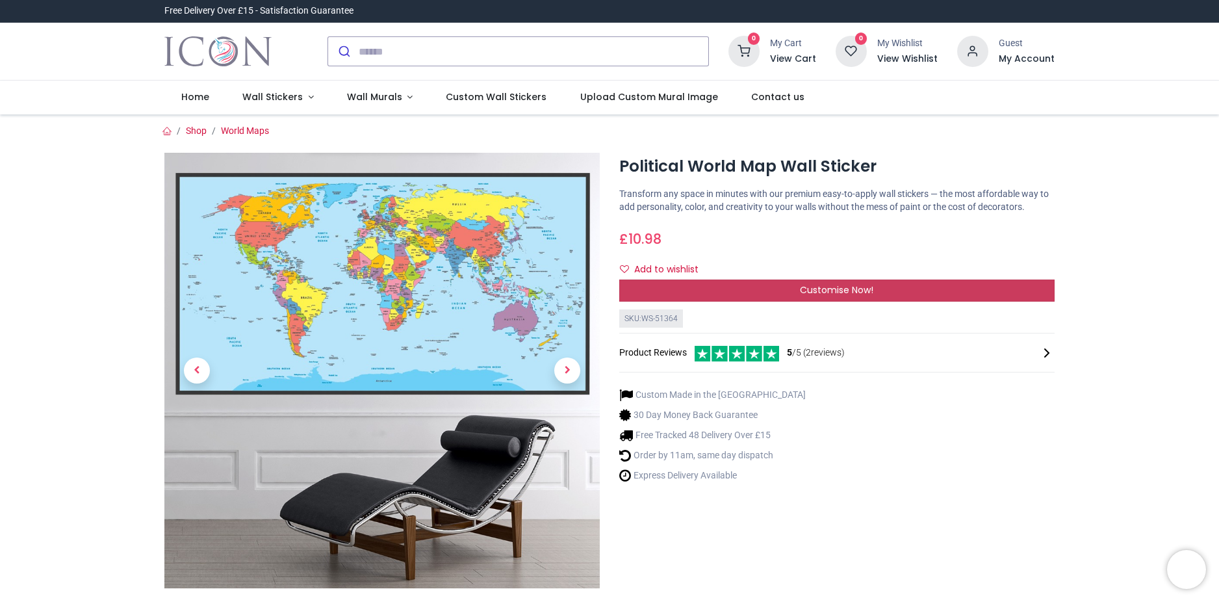
click at [1000, 292] on div "Customise Now!" at bounding box center [836, 290] width 435 height 22
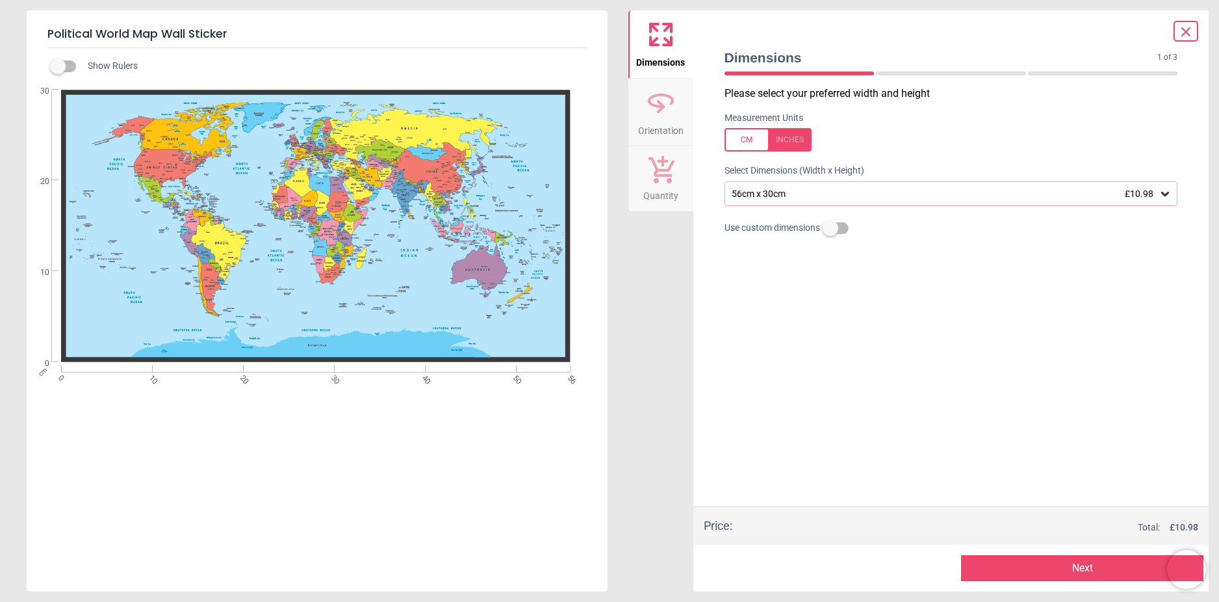
click at [1165, 194] on icon at bounding box center [1165, 193] width 13 height 13
